Goal: Information Seeking & Learning: Learn about a topic

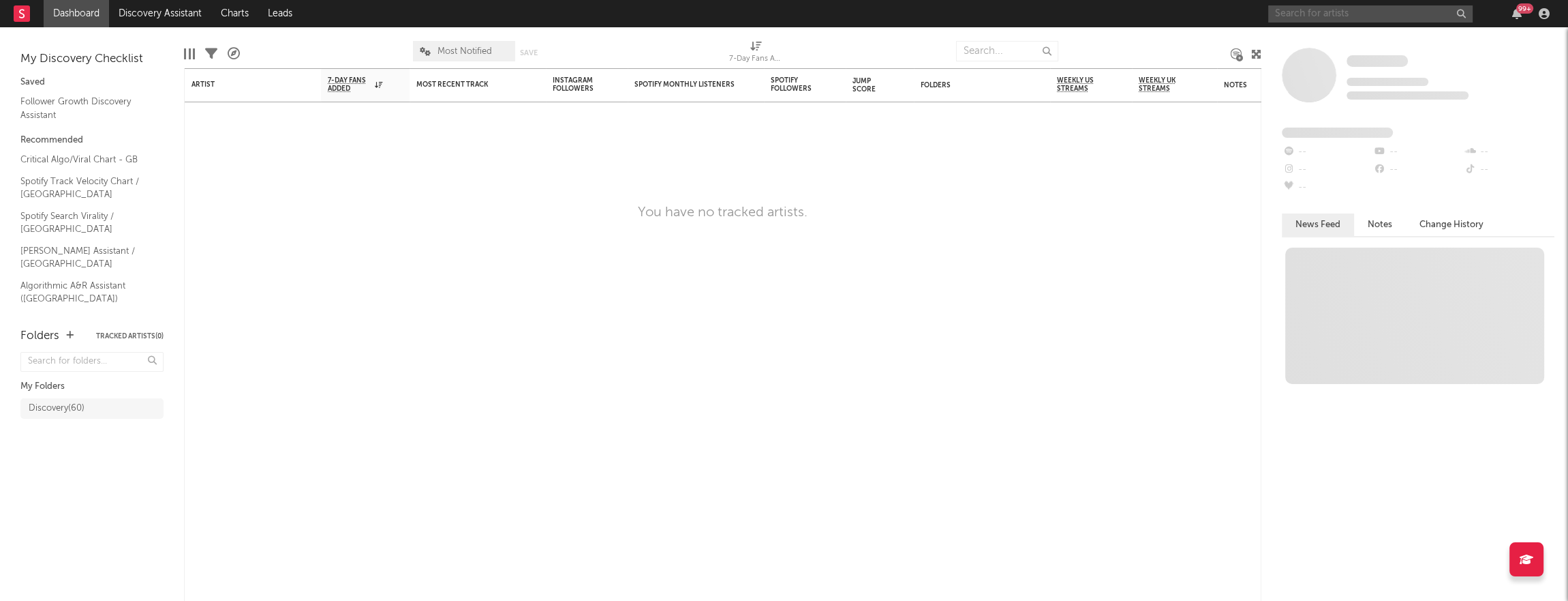
click at [1354, 19] on input "text" at bounding box center [1371, 13] width 205 height 17
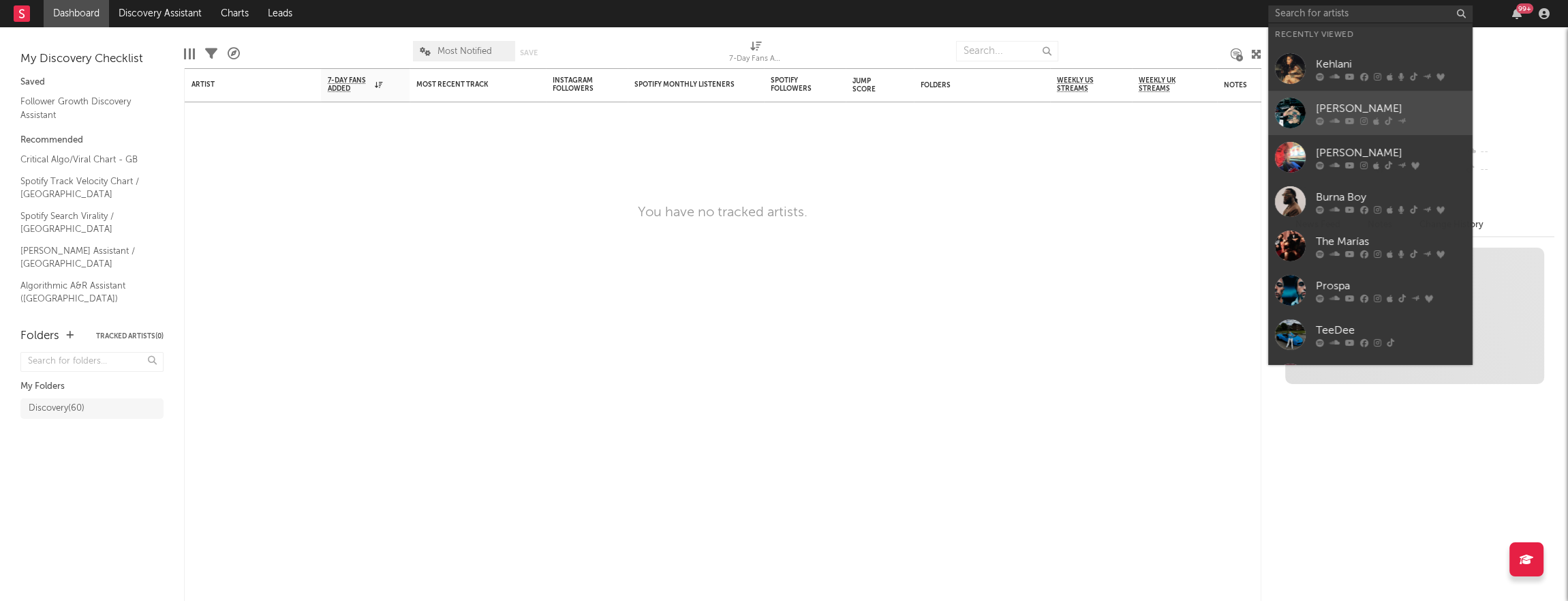
click at [1351, 109] on div "[PERSON_NAME]" at bounding box center [1390, 108] width 150 height 16
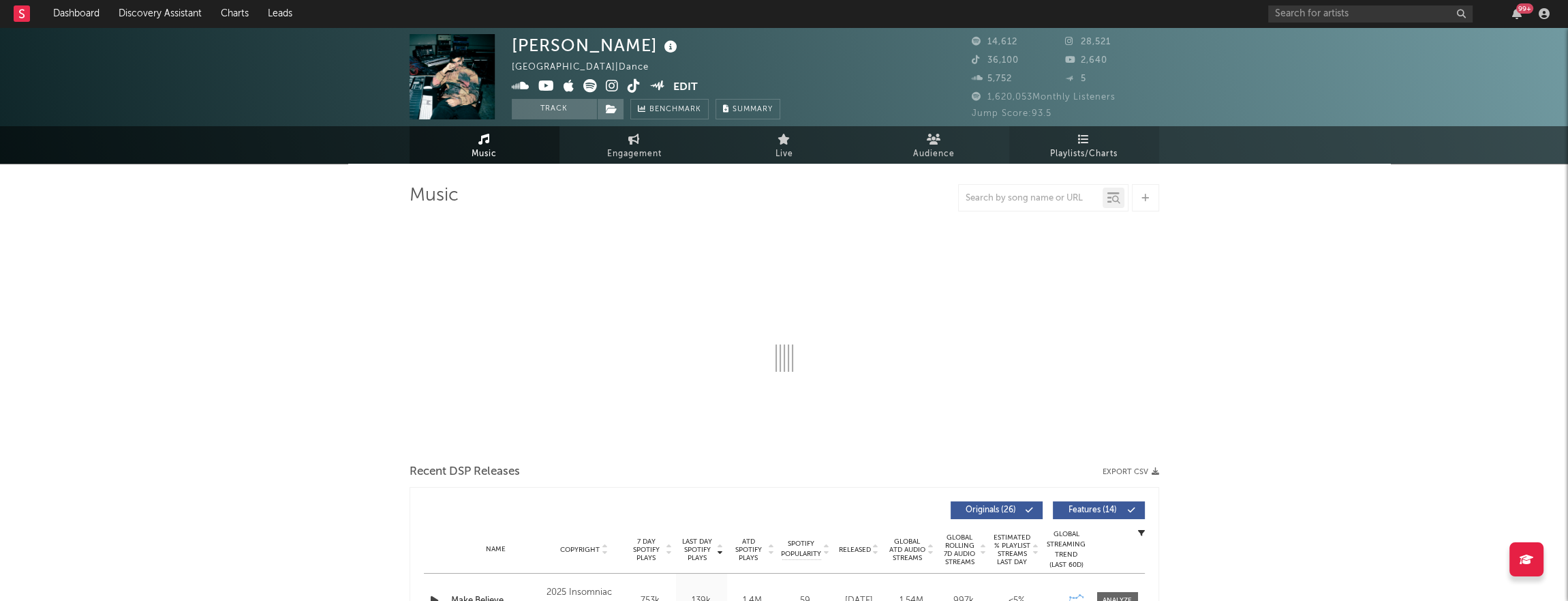
click at [1072, 152] on span "Playlists/Charts" at bounding box center [1084, 154] width 67 height 16
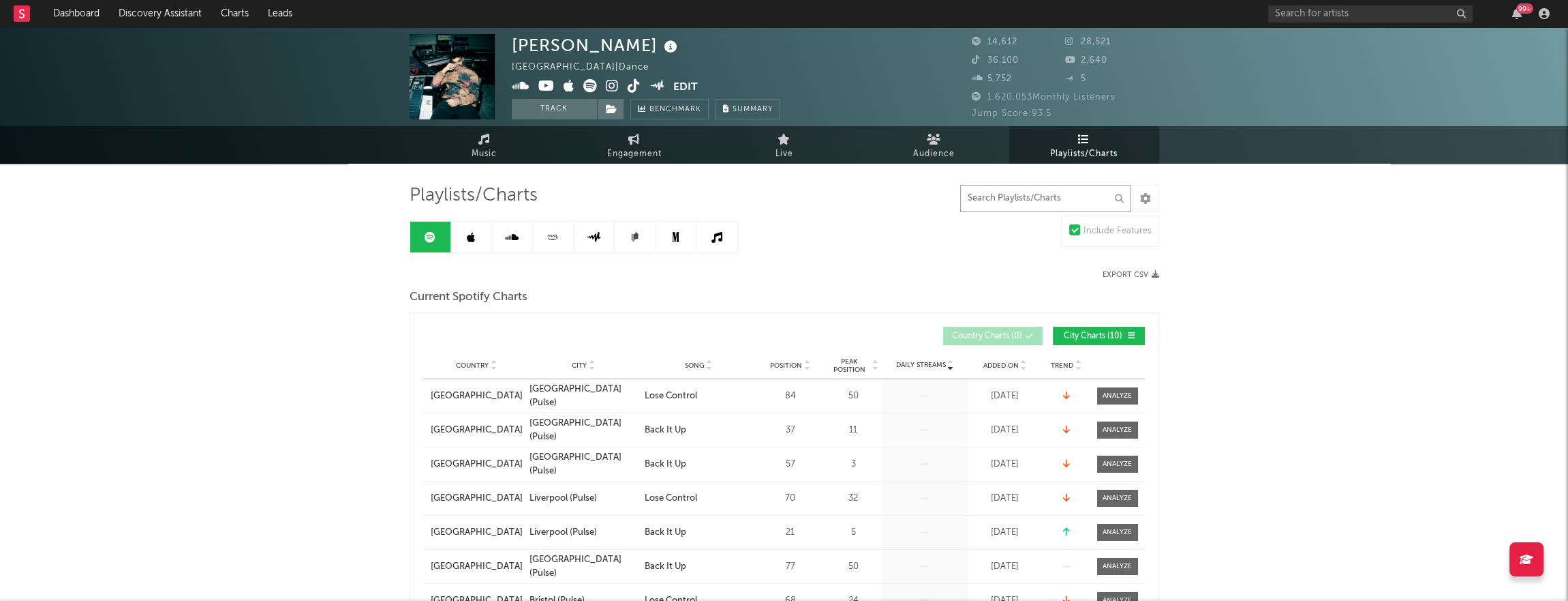
click at [1024, 206] on input "text" at bounding box center [1045, 198] width 170 height 27
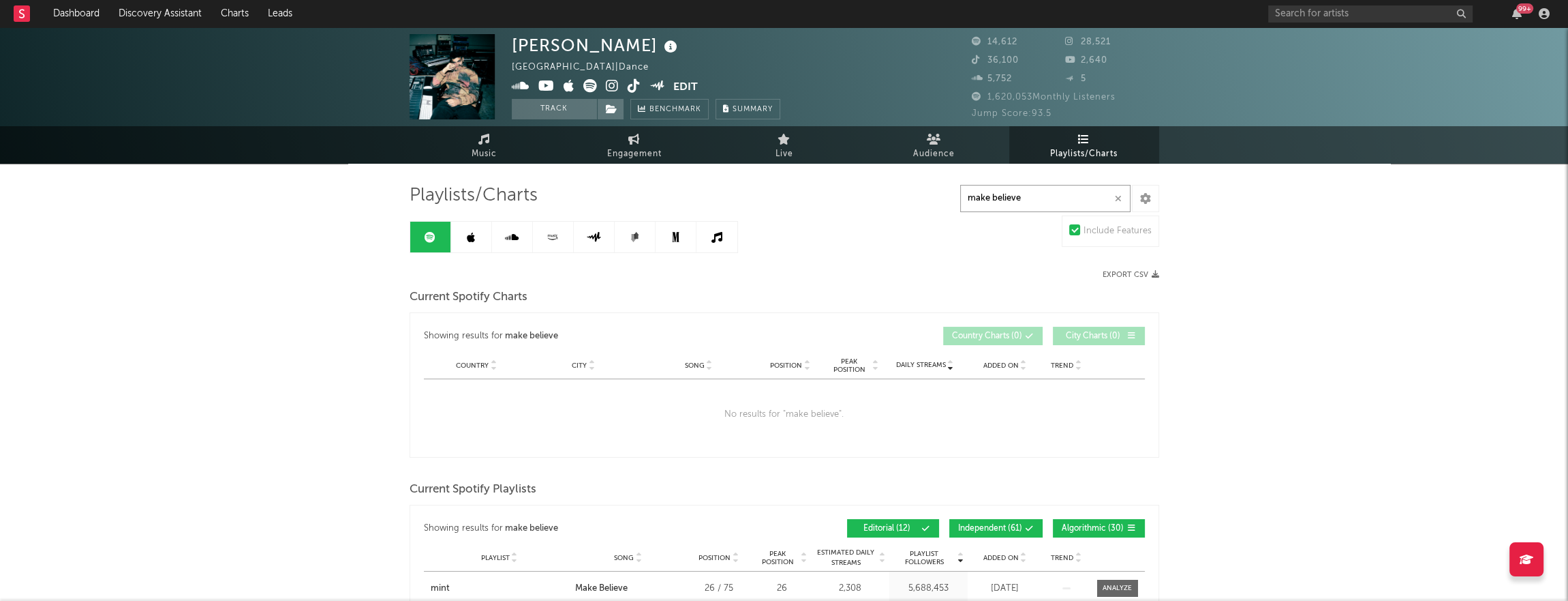
type input "make believe"
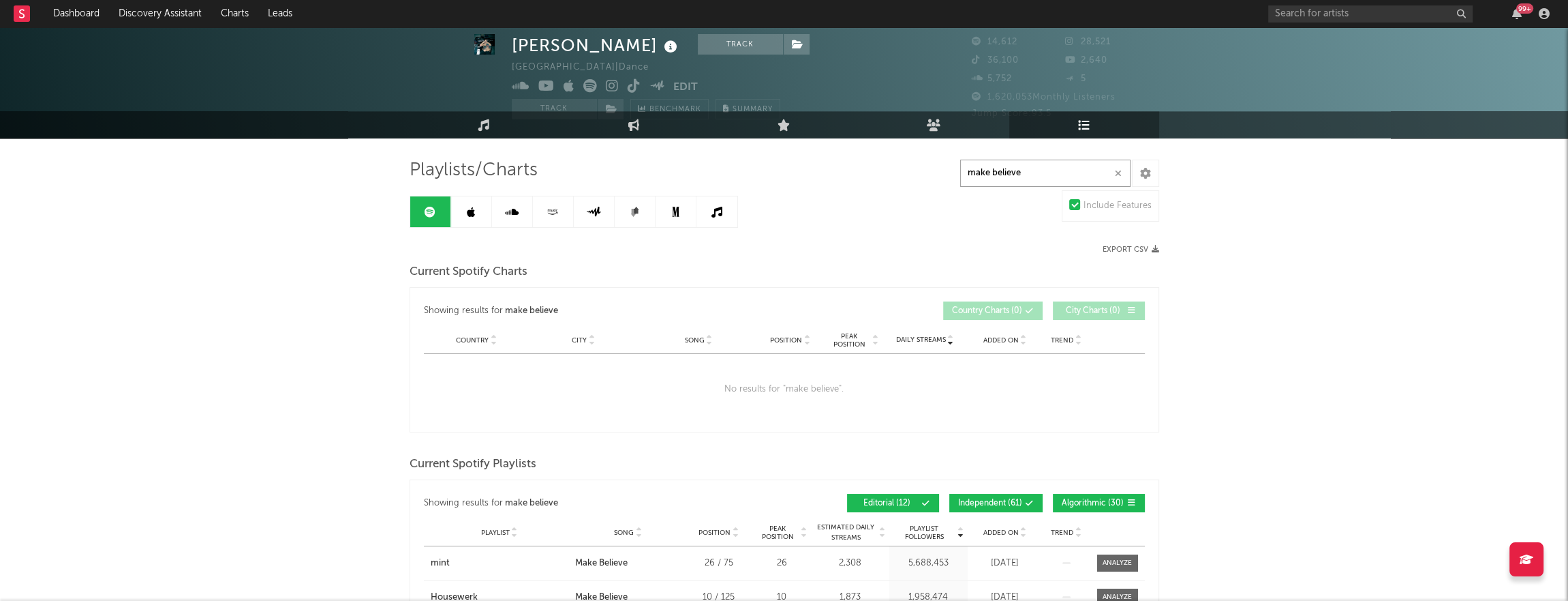
scroll to position [25, 0]
